Goal: Navigation & Orientation: Find specific page/section

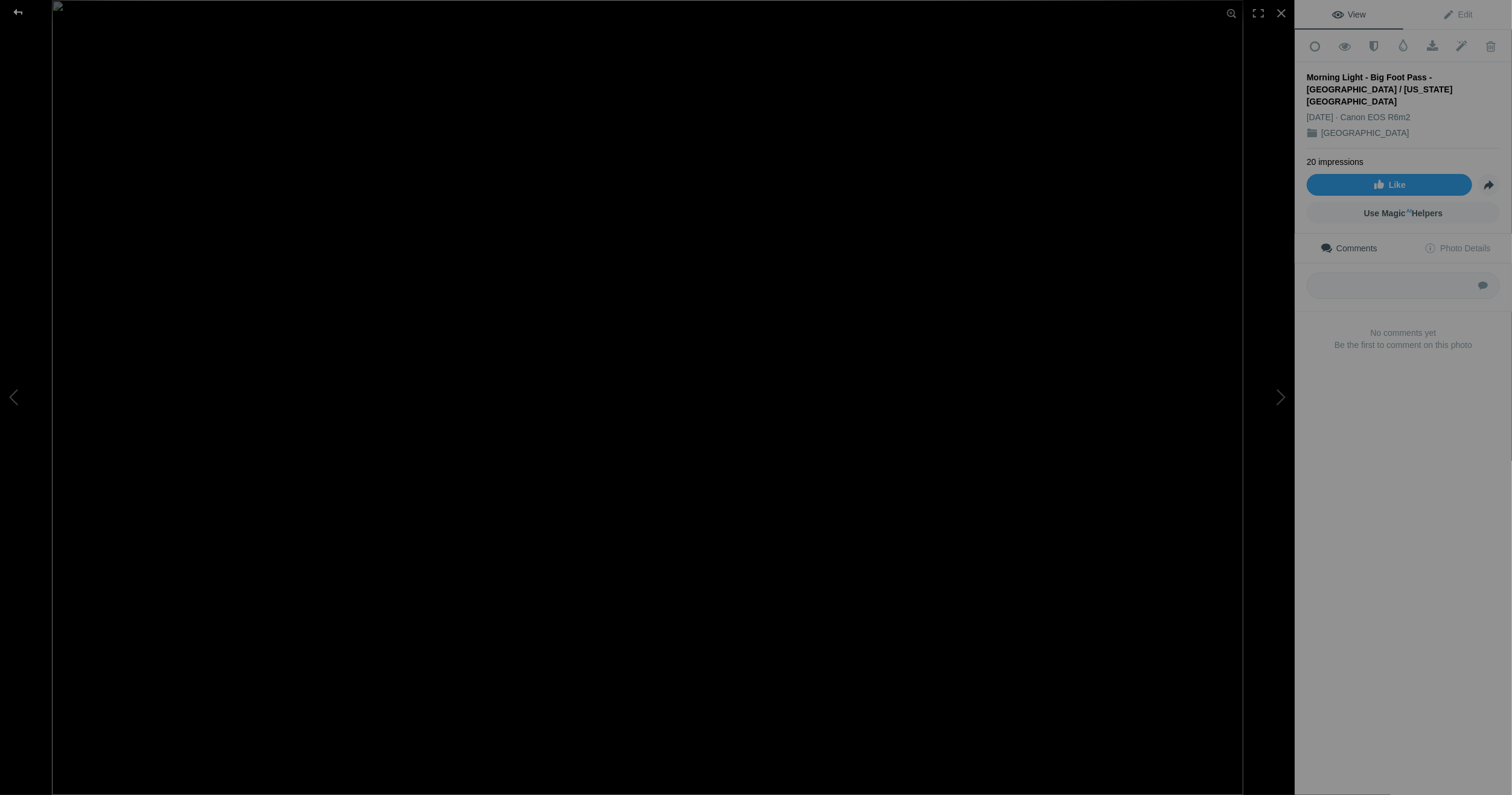
click at [20, 10] on div at bounding box center [18, 12] width 43 height 24
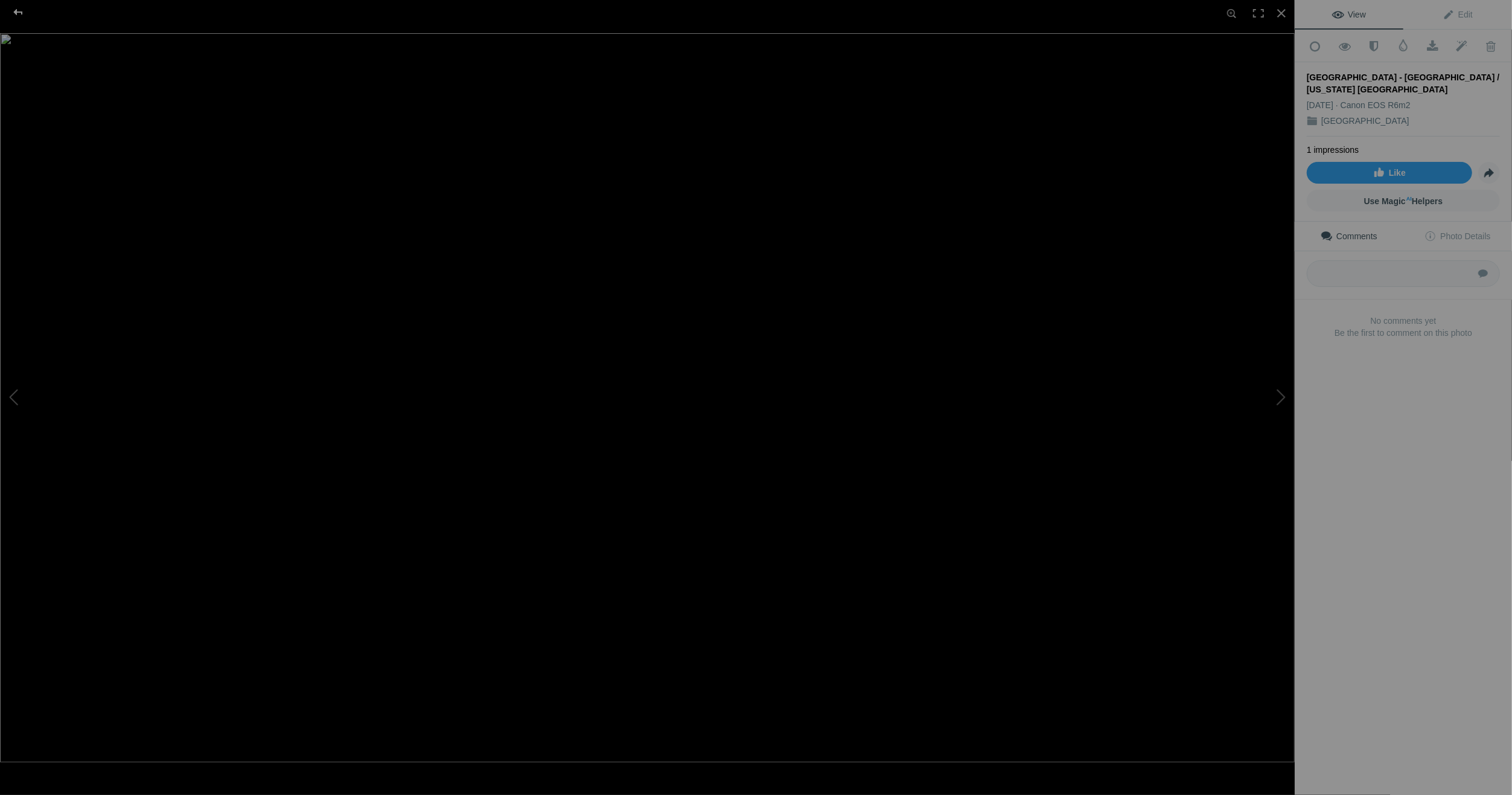
click at [18, 8] on div at bounding box center [18, 12] width 43 height 24
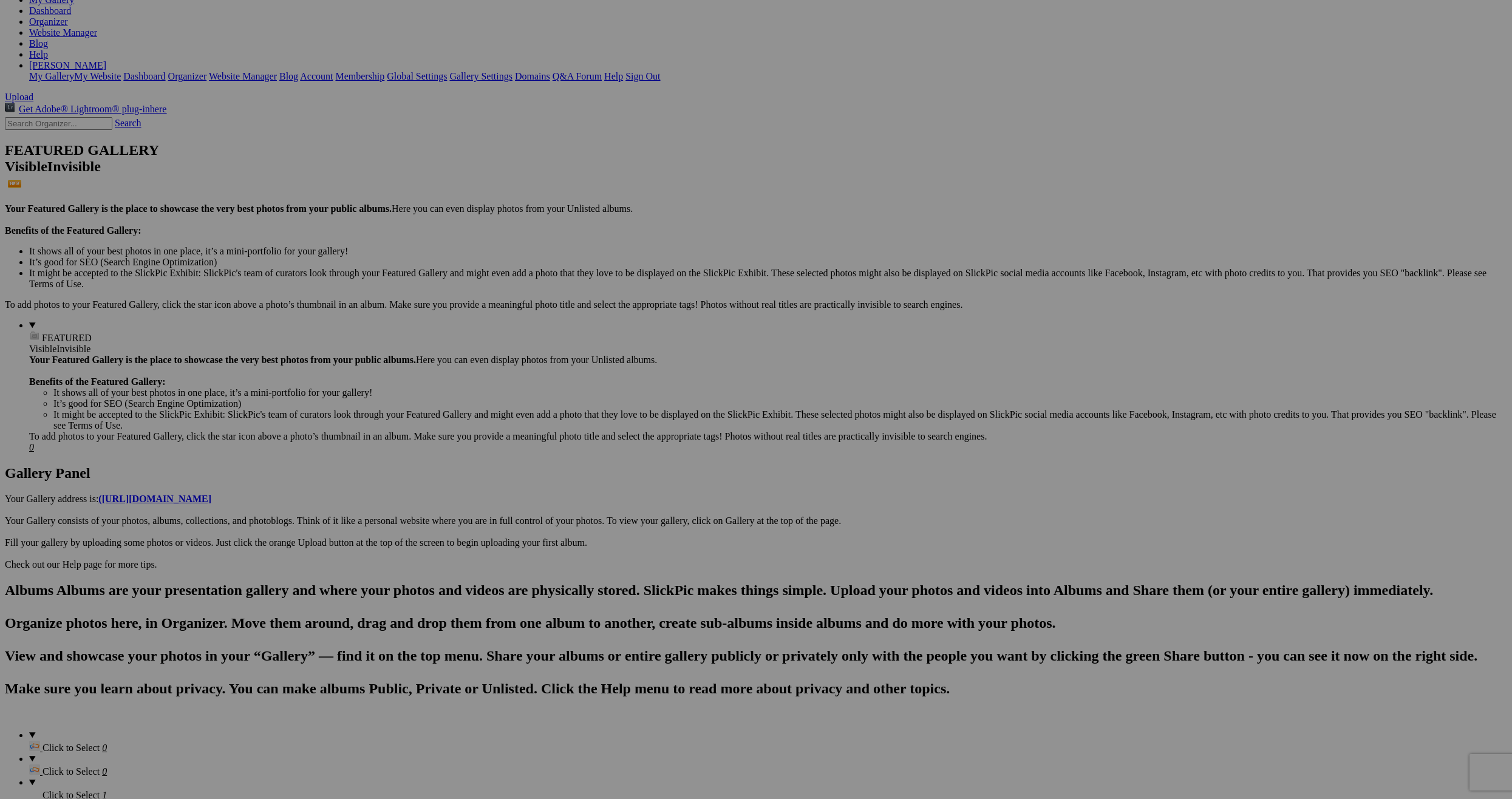
scroll to position [243, 0]
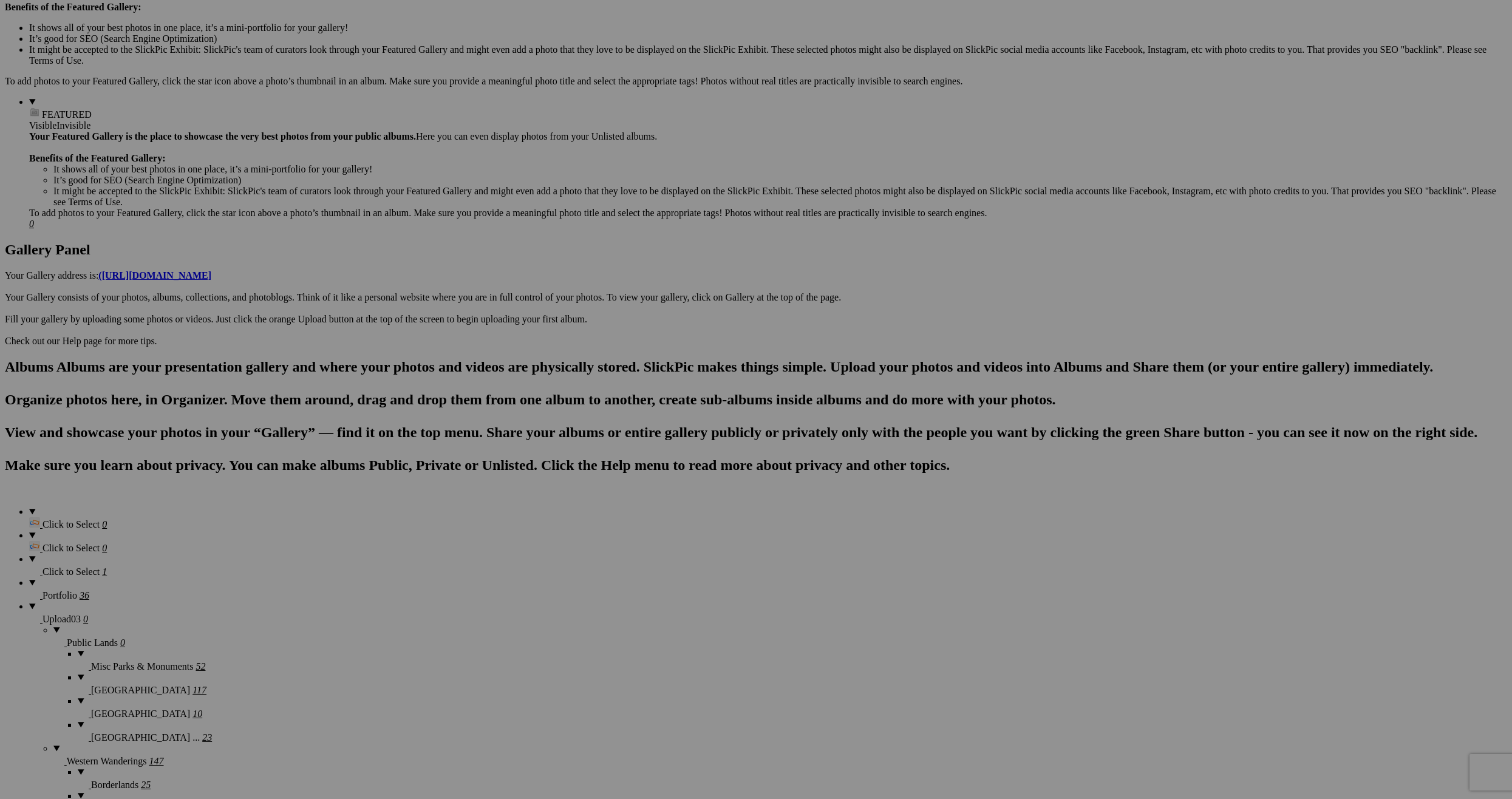
scroll to position [425, 0]
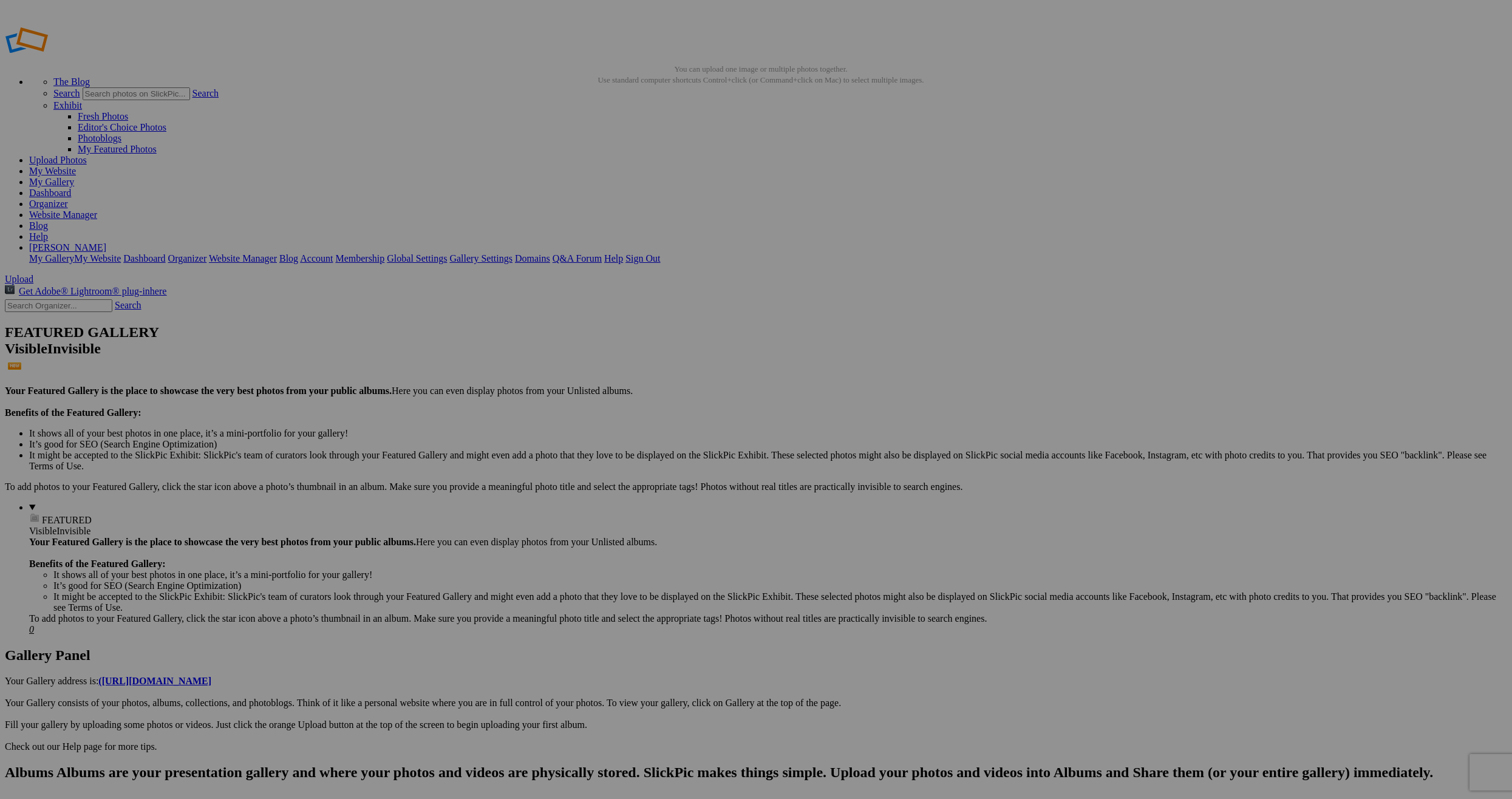
scroll to position [425, 0]
